Goal: Communication & Community: Answer question/provide support

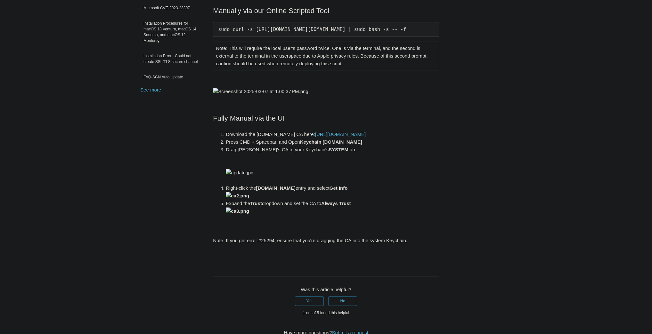
scroll to position [67, 0]
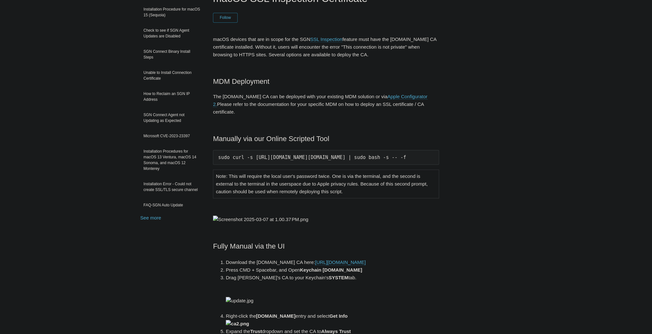
click at [414, 150] on pre "sudo curl -s https://download.todyl.com/misc/macOS-install-CA.sh | sudo bash -s…" at bounding box center [326, 157] width 226 height 15
drag, startPoint x: 218, startPoint y: 148, endPoint x: 482, endPoint y: 142, distance: 264.5
click at [482, 142] on div "Articles in this section Installation Procedure for macOS 15 (Sequoia) Check to…" at bounding box center [325, 304] width 371 height 627
copy pre "sudo curl -s https://download.todyl.com/misc/macOS-install-CA.sh | sudo bash -s…"
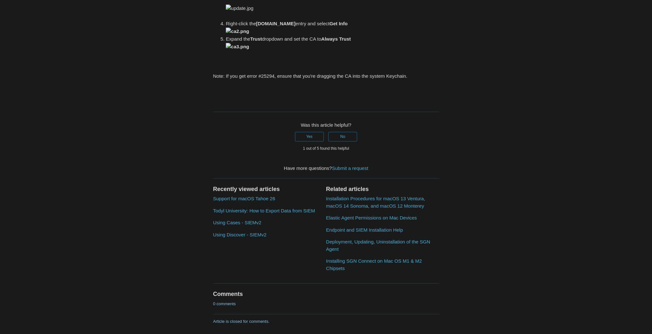
scroll to position [437, 0]
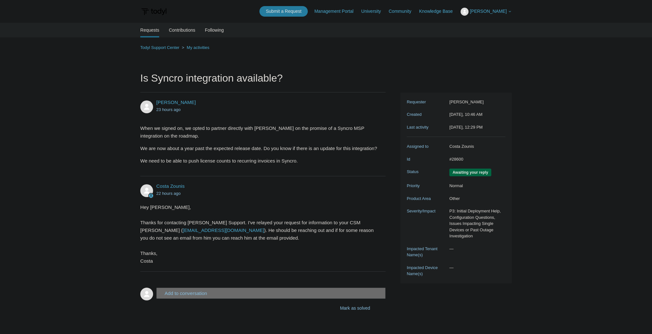
click at [97, 77] on main "Requests Contributions Following Todyl Support Center My activities Is Syncro i…" at bounding box center [326, 173] width 652 height 301
click at [214, 293] on button "Add to conversation" at bounding box center [270, 293] width 229 height 11
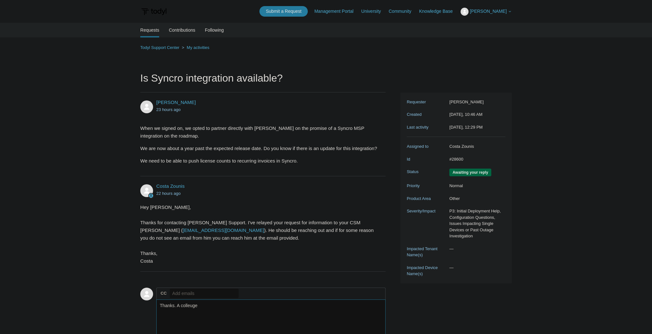
click at [190, 305] on textarea "Thanks. A colleuge" at bounding box center [270, 321] width 229 height 43
drag, startPoint x: 190, startPoint y: 305, endPoint x: 230, endPoint y: 320, distance: 42.9
click at [230, 320] on textarea "Thanks. A colleuge" at bounding box center [270, 321] width 229 height 43
click at [190, 306] on textarea "Thanks. A colleuge" at bounding box center [270, 321] width 229 height 43
click at [212, 310] on textarea "Thanks. A colleuge" at bounding box center [270, 321] width 229 height 43
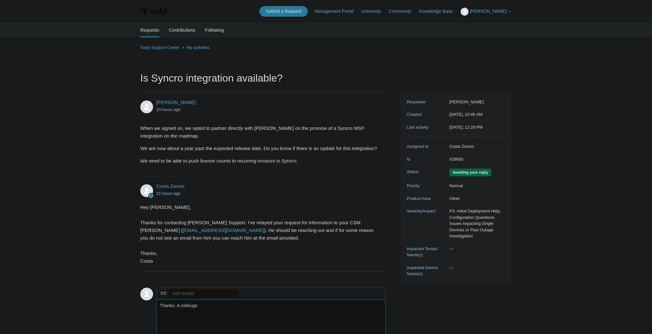
click at [191, 307] on textarea "Thanks. A colleuge" at bounding box center [270, 321] width 229 height 43
click at [230, 311] on textarea "Thanks. A colleague" at bounding box center [270, 321] width 229 height 43
click at [206, 321] on textarea "Thanks. A colleague" at bounding box center [270, 321] width 229 height 43
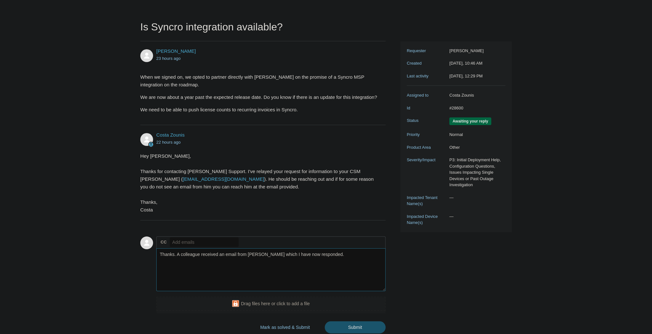
scroll to position [94, 0]
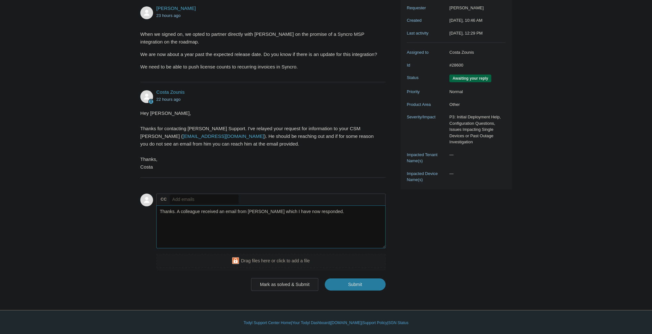
type textarea "Thanks. A colleague received an email from [PERSON_NAME] which I have now respo…"
click at [284, 285] on button "Mark as solved & Submit" at bounding box center [285, 284] width 68 height 13
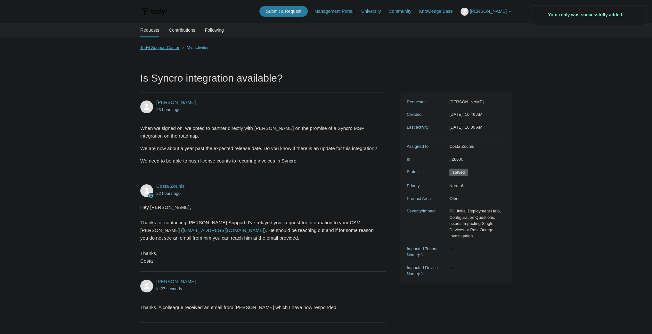
click at [164, 48] on link "Todyl Support Center" at bounding box center [159, 47] width 39 height 5
click at [195, 46] on link "My activities" at bounding box center [198, 47] width 23 height 5
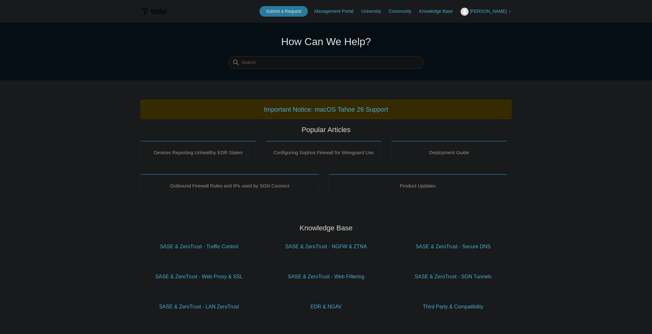
drag, startPoint x: 323, startPoint y: 77, endPoint x: 310, endPoint y: 68, distance: 15.0
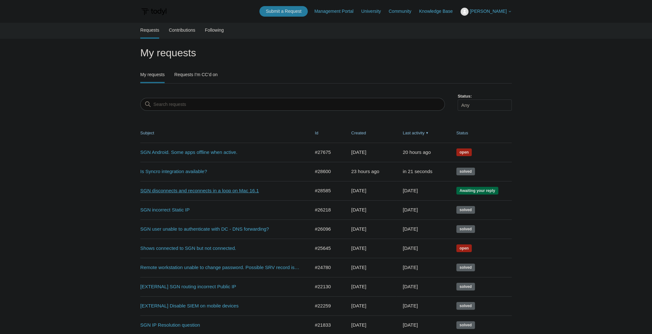
click at [198, 191] on link "SGN disconnects and reconnects in a loop on Mac 16.1" at bounding box center [220, 190] width 160 height 7
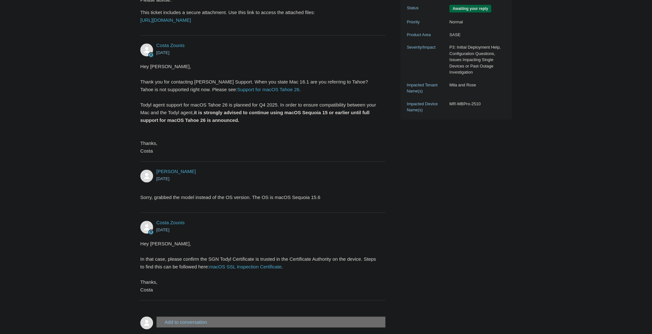
scroll to position [247, 0]
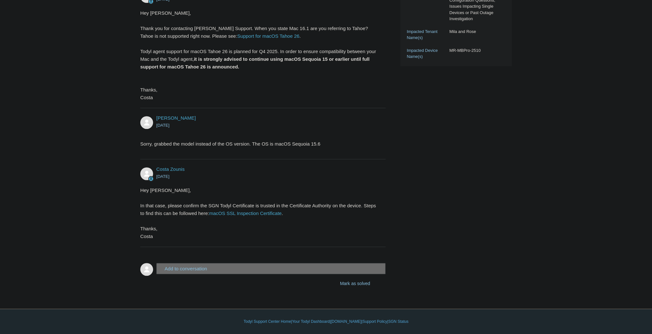
click at [209, 271] on button "Add to conversation" at bounding box center [270, 268] width 229 height 11
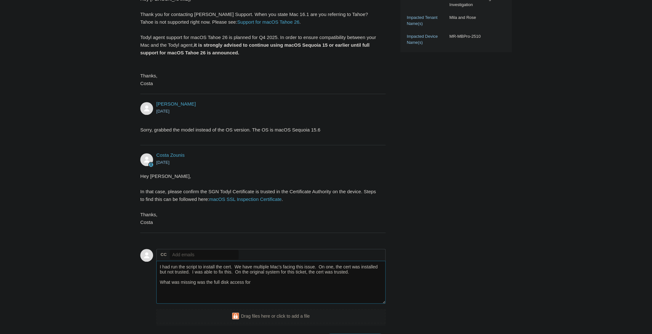
click at [261, 300] on textarea "I had run the script to install the cert. We have multiple Mac's facing this is…" at bounding box center [270, 282] width 229 height 43
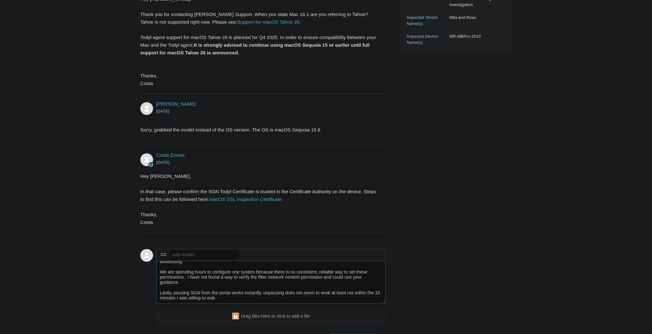
scroll to position [38, 0]
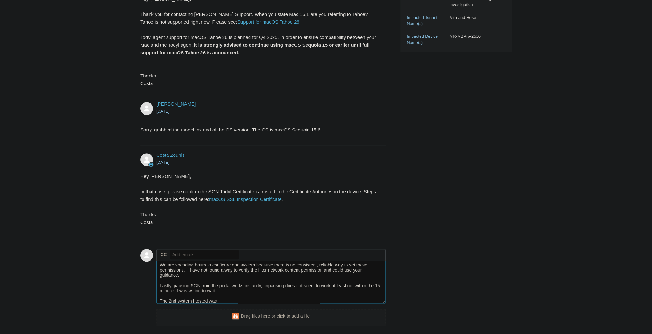
paste textarea "MR-3s-MacBook-Air.local"
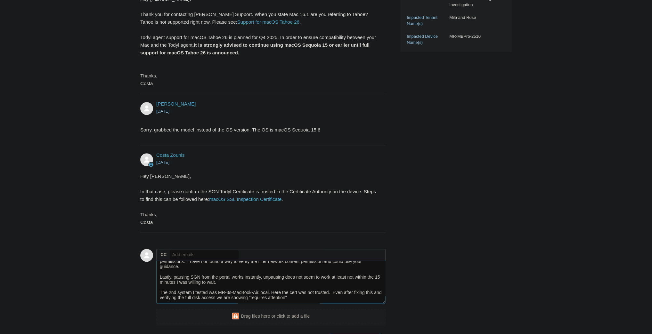
scroll to position [46, 0]
paste textarea "MR-3s-MacBook-Air.local"
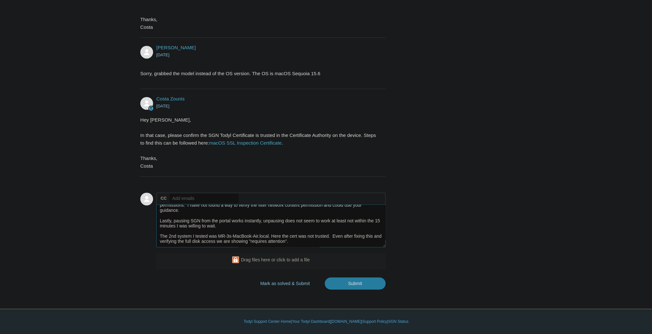
click at [306, 241] on textarea "I had run the script to install the cert. We have multiple Mac's facing this is…" at bounding box center [270, 226] width 229 height 43
paste textarea "You must enable the Mac system extension for Elastic Endpoint on this device. Y…"
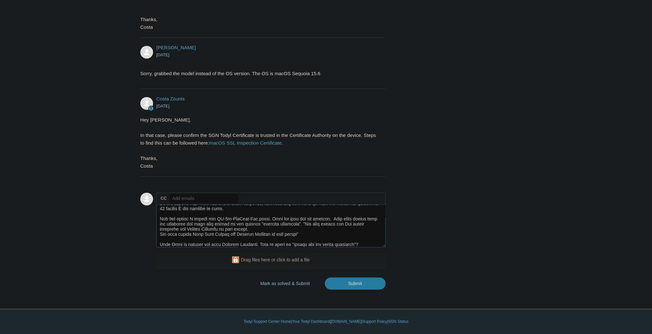
scroll to position [74, 0]
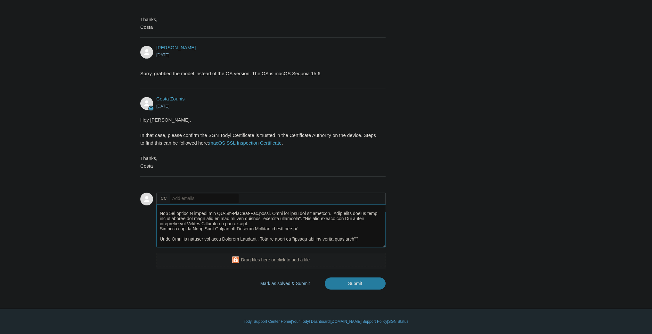
click at [268, 247] on textarea "Add your reply" at bounding box center [270, 226] width 229 height 43
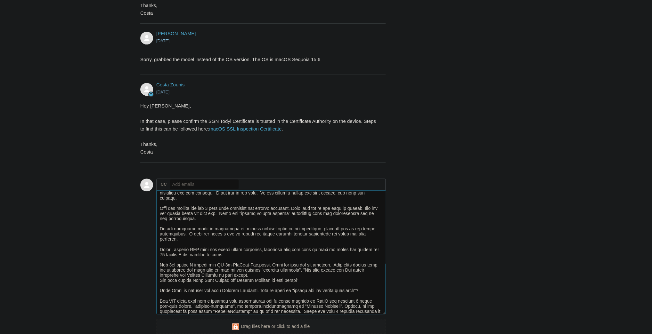
scroll to position [0, 0]
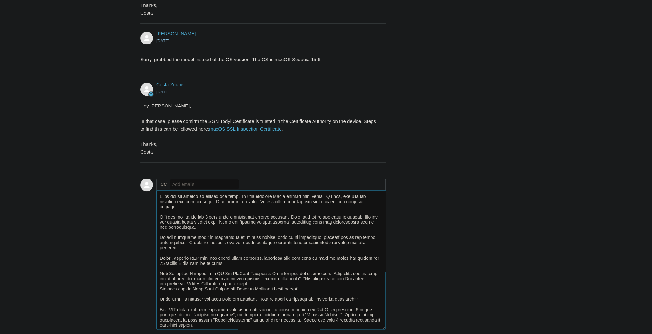
drag, startPoint x: 384, startPoint y: 245, endPoint x: 416, endPoint y: 305, distance: 68.2
click at [378, 334] on html "Skip to main content Submit a Request Management Portal University Community Kn…" at bounding box center [326, 49] width 652 height 733
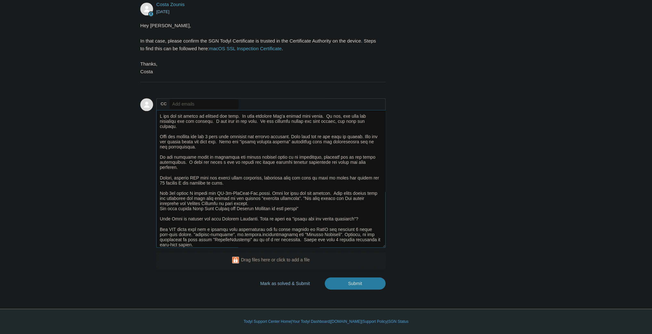
drag, startPoint x: 384, startPoint y: 247, endPoint x: 384, endPoint y: 275, distance: 27.9
click at [384, 285] on div "Add to conversation CC Add emails Drag files here or click to add a file Mark a…" at bounding box center [270, 194] width 229 height 192
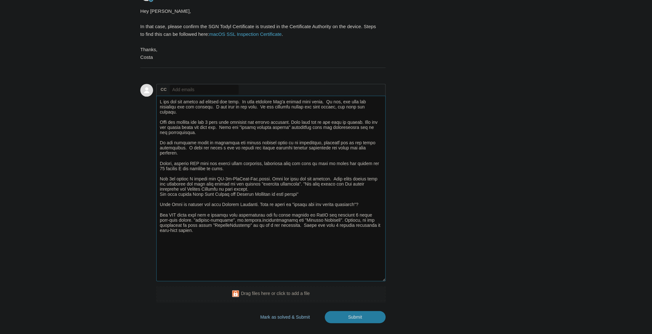
drag, startPoint x: 384, startPoint y: 247, endPoint x: 390, endPoint y: 295, distance: 48.3
click at [390, 295] on div "Tim Schoeller 1 day ago Installed Todyl, once connected to SGN we did not see t…" at bounding box center [325, 10] width 371 height 628
drag, startPoint x: 208, startPoint y: 229, endPoint x: 178, endPoint y: 229, distance: 30.1
click at [178, 229] on textarea "Add your reply" at bounding box center [270, 189] width 229 height 186
click at [173, 262] on textarea "Add your reply" at bounding box center [270, 189] width 229 height 186
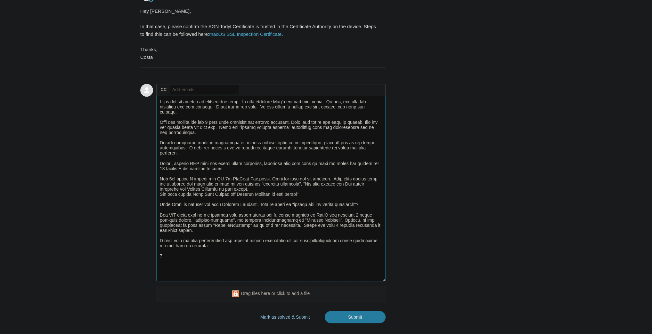
paste textarea "elastic-endpoint"
drag, startPoint x: 214, startPoint y: 230, endPoint x: 238, endPoint y: 228, distance: 23.7
click at [238, 228] on textarea "Add your reply" at bounding box center [270, 189] width 229 height 186
drag, startPoint x: 213, startPoint y: 230, endPoint x: 266, endPoint y: 228, distance: 52.8
click at [266, 228] on textarea "Add your reply" at bounding box center [270, 189] width 229 height 186
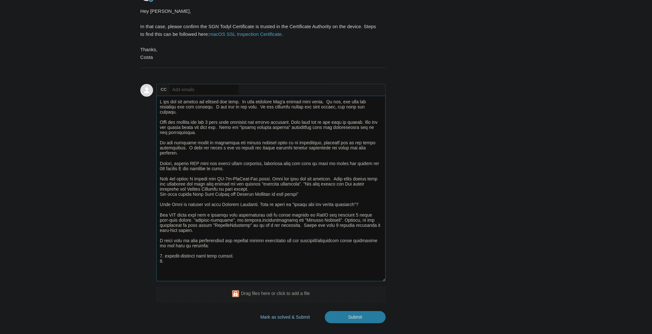
click at [171, 265] on textarea "Add your reply" at bounding box center [270, 189] width 229 height 186
paste textarea "co.elastic.systemextension"
click at [213, 275] on textarea "Add your reply" at bounding box center [270, 189] width 229 height 186
click at [198, 273] on textarea "Add your reply" at bounding box center [270, 189] width 229 height 186
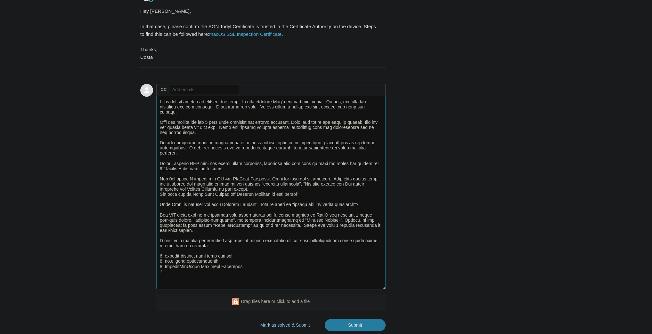
drag, startPoint x: 384, startPoint y: 295, endPoint x: 386, endPoint y: 304, distance: 9.1
click at [386, 304] on div "Tim Schoeller 1 day ago Installed Todyl, once connected to SGN we did not see t…" at bounding box center [325, 14] width 371 height 636
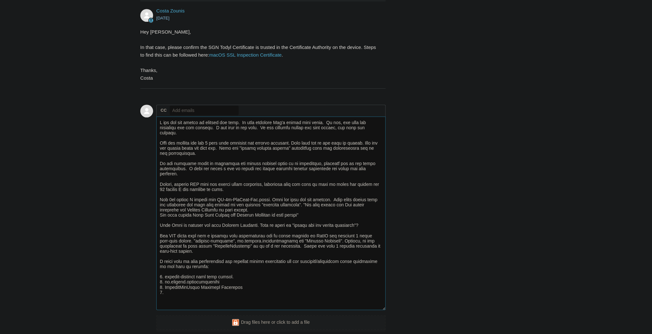
scroll to position [442, 0]
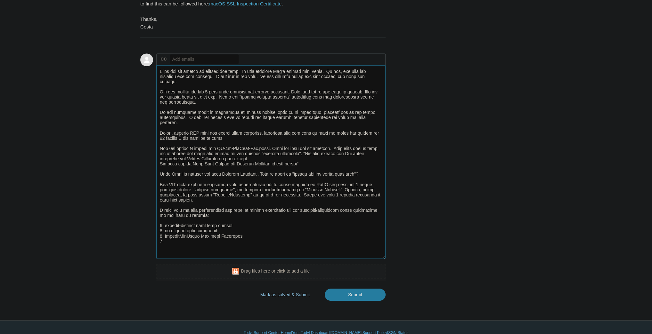
click at [223, 218] on textarea "Add your reply" at bounding box center [270, 162] width 229 height 194
click at [307, 222] on textarea "Add your reply" at bounding box center [270, 162] width 229 height 194
click at [0, 0] on lt-em "2-day" at bounding box center [0, 0] width 0 height 0
click at [223, 244] on textarea "Add your reply" at bounding box center [270, 162] width 229 height 194
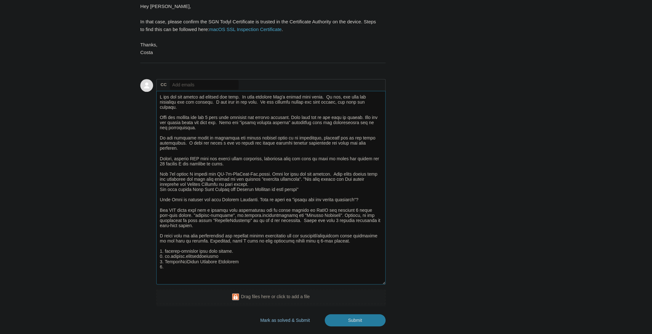
scroll to position [391, 0]
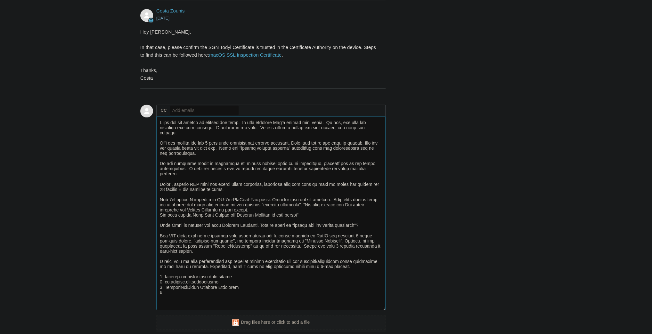
drag, startPoint x: 238, startPoint y: 157, endPoint x: 279, endPoint y: 157, distance: 41.3
click at [279, 157] on textarea "Add your reply" at bounding box center [270, 214] width 229 height 194
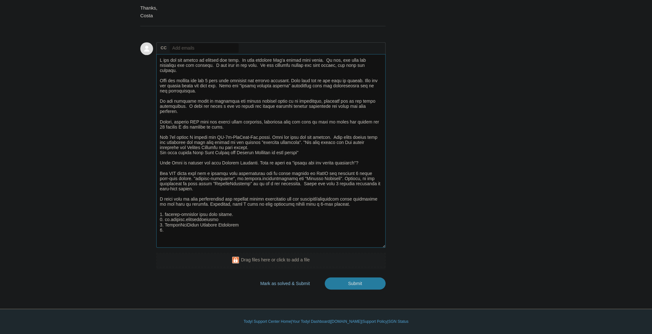
click at [202, 223] on textarea "Add your reply" at bounding box center [270, 151] width 229 height 194
click at [202, 221] on textarea "Add your reply" at bounding box center [270, 151] width 229 height 194
paste textarea "filter network content"
click at [212, 221] on textarea "Add your reply" at bounding box center [270, 151] width 229 height 194
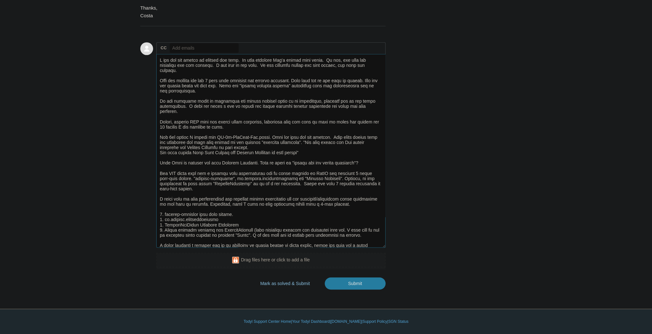
scroll to position [9, 0]
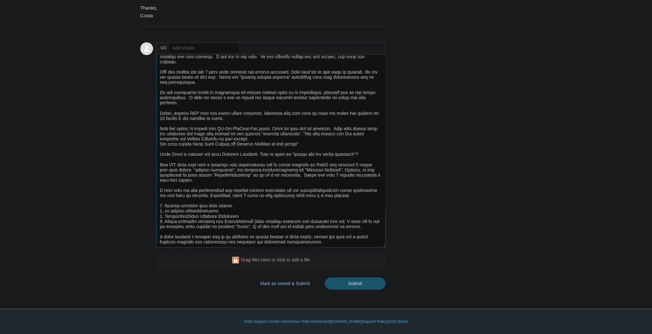
type textarea "I had run the script to install the cert. We have multiple Mac's facing this is…"
click at [357, 282] on input "Submit" at bounding box center [355, 283] width 61 height 13
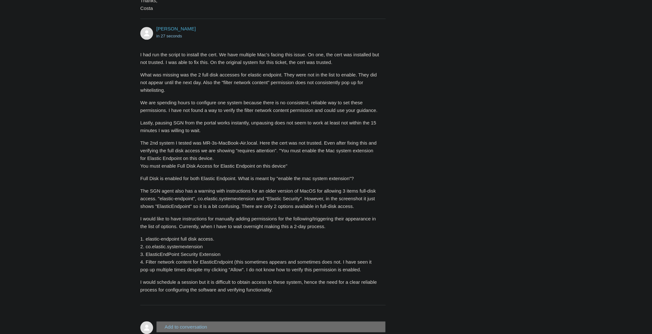
scroll to position [533, 0]
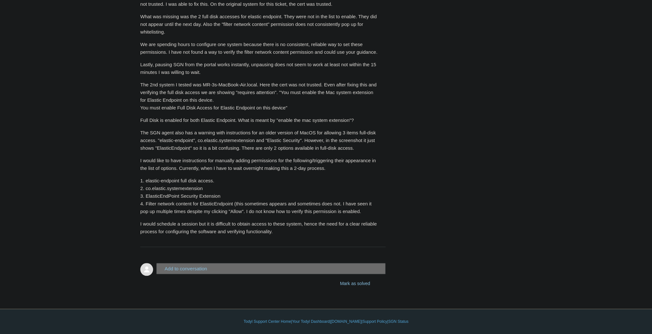
click at [205, 263] on button "Add to conversation" at bounding box center [270, 268] width 229 height 11
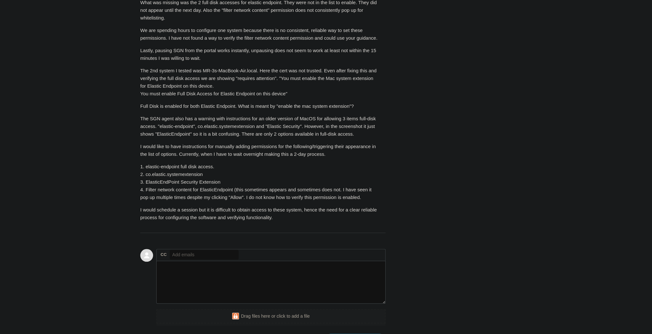
click at [206, 260] on input "text" at bounding box center [204, 255] width 69 height 10
click at [196, 282] on textarea "Add your reply" at bounding box center [270, 282] width 229 height 43
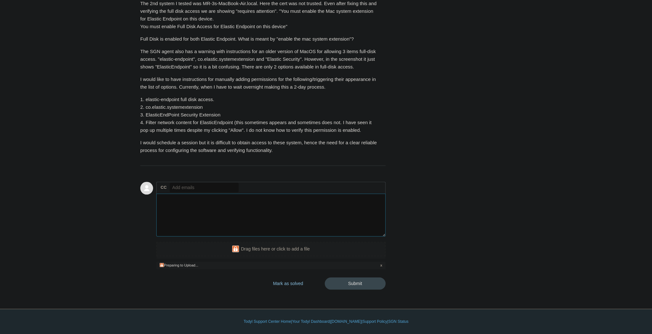
click at [250, 215] on textarea "Add your reply" at bounding box center [270, 215] width 229 height 43
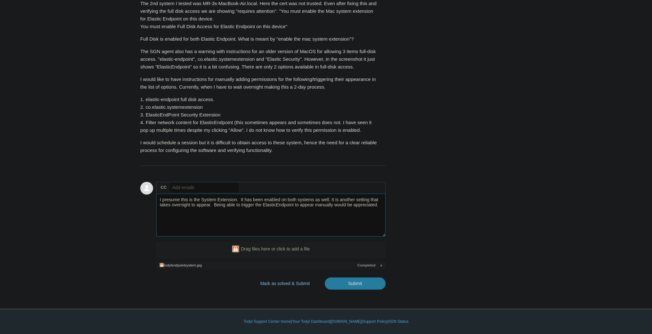
click at [237, 212] on textarea "I presume this is the System Extension. It has been enabled on both systems as …" at bounding box center [270, 215] width 229 height 43
click at [373, 290] on input "Submit" at bounding box center [355, 283] width 61 height 13
type textarea "I presume this (attached screenshot) may be the System Extension. It has been e…"
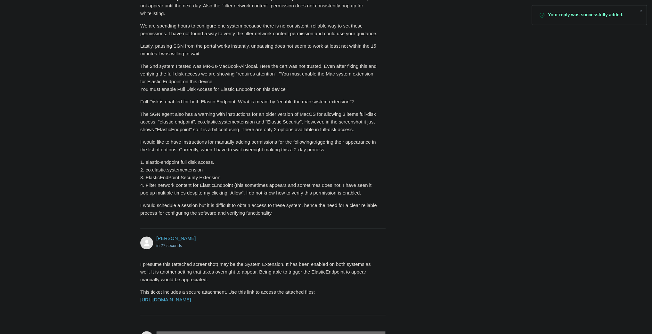
scroll to position [635, 0]
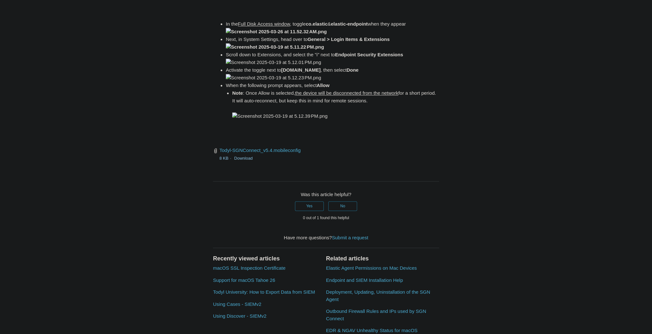
scroll to position [896, 0]
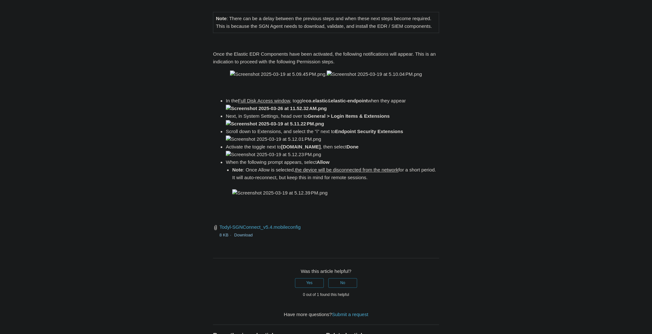
scroll to position [820, 0]
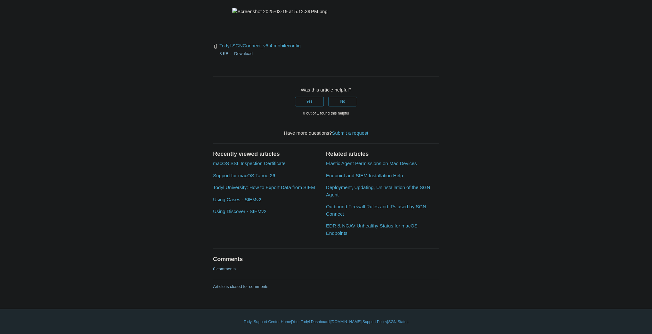
scroll to position [1716, 0]
